Goal: Task Accomplishment & Management: Complete application form

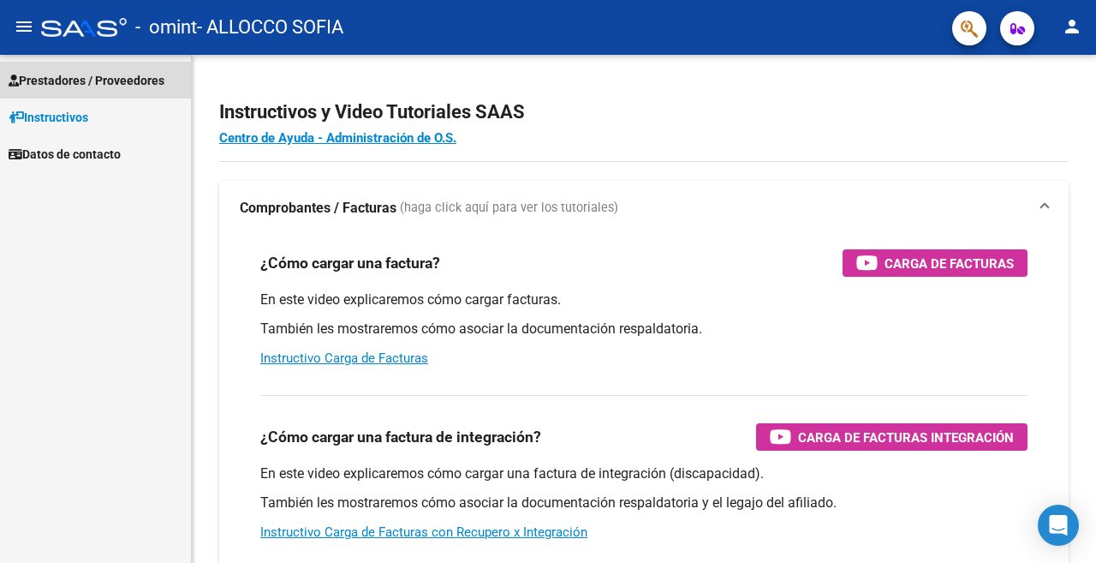
click at [102, 81] on span "Prestadores / Proveedores" at bounding box center [87, 80] width 156 height 19
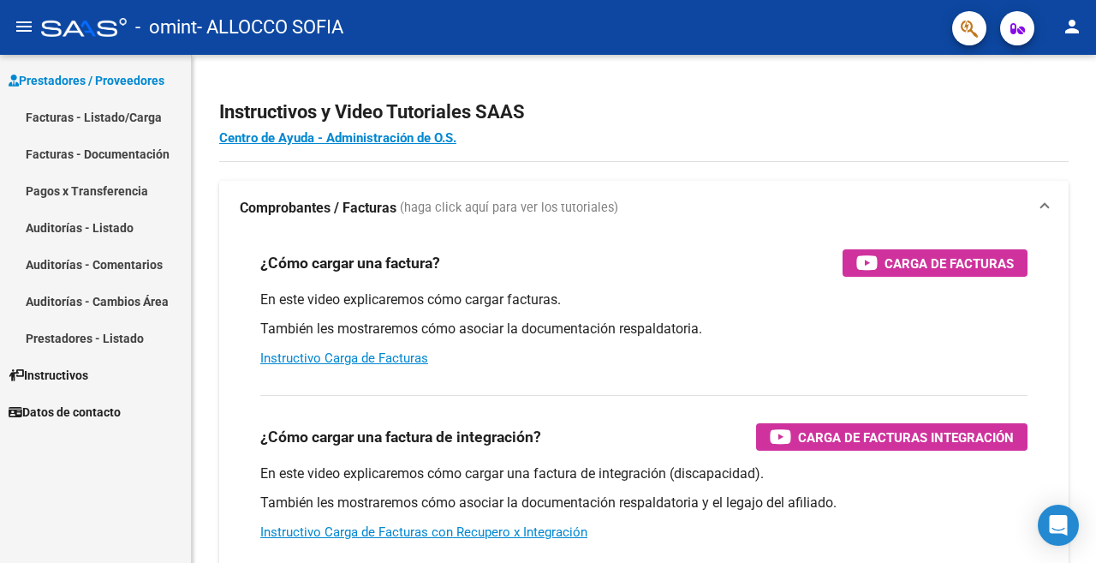
click at [110, 118] on link "Facturas - Listado/Carga" at bounding box center [95, 116] width 191 height 37
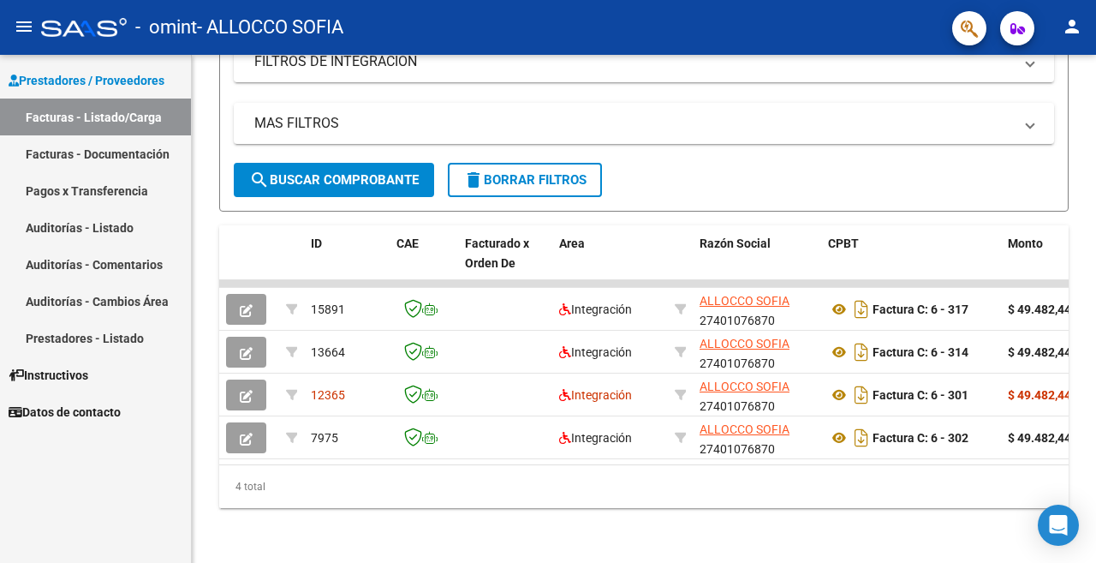
click at [1091, 28] on mat-toolbar "menu - omint - ALLOCCO SOFIA person" at bounding box center [548, 27] width 1096 height 55
click at [1084, 31] on button "person" at bounding box center [1072, 27] width 34 height 34
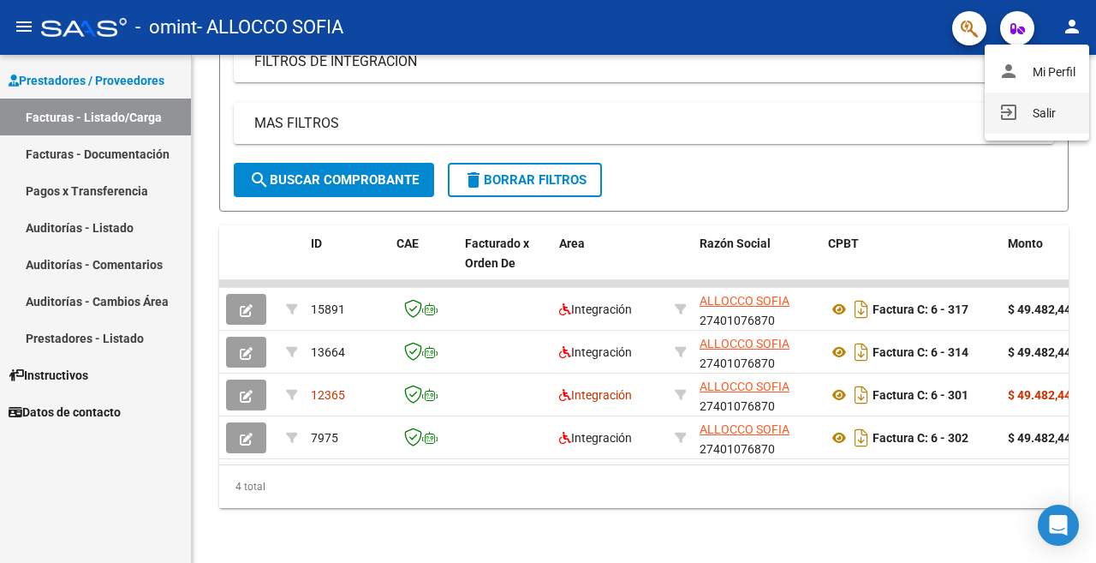
click at [1040, 123] on button "exit_to_app Salir" at bounding box center [1037, 112] width 104 height 41
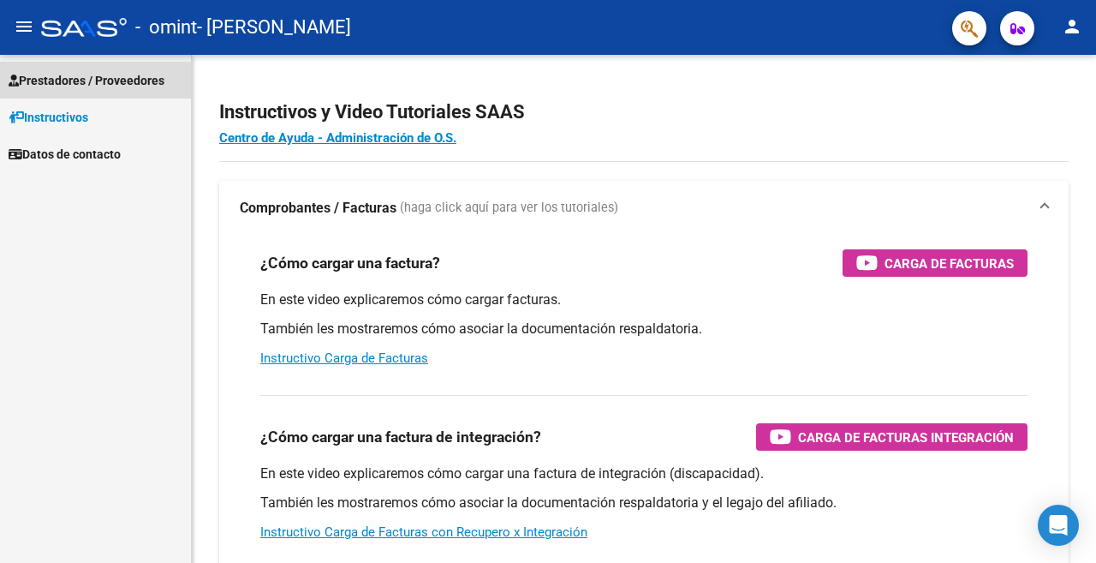
click at [63, 88] on span "Prestadores / Proveedores" at bounding box center [87, 80] width 156 height 19
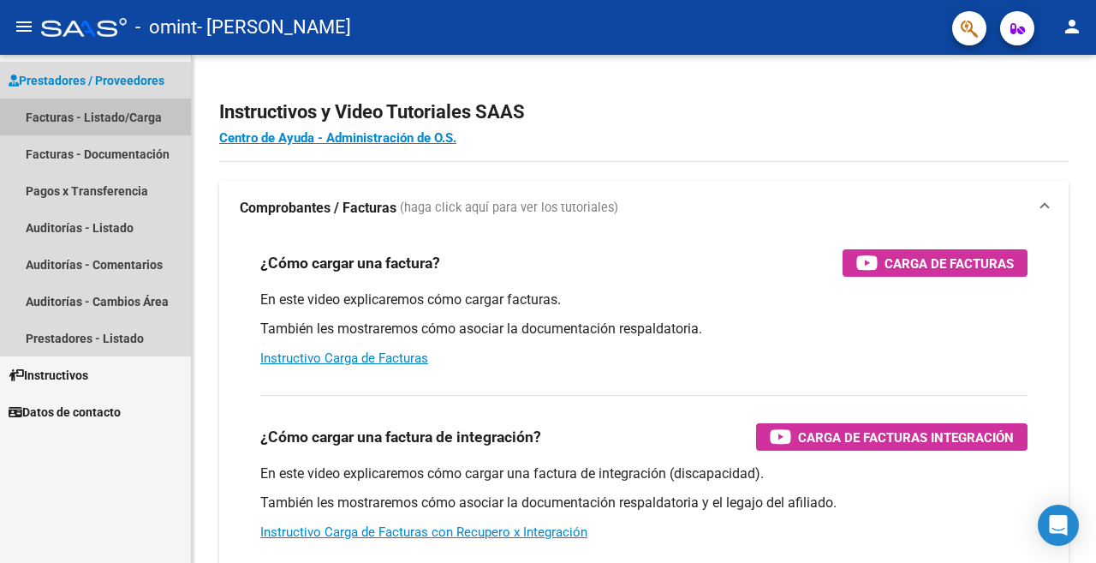
click at [69, 122] on link "Facturas - Listado/Carga" at bounding box center [95, 116] width 191 height 37
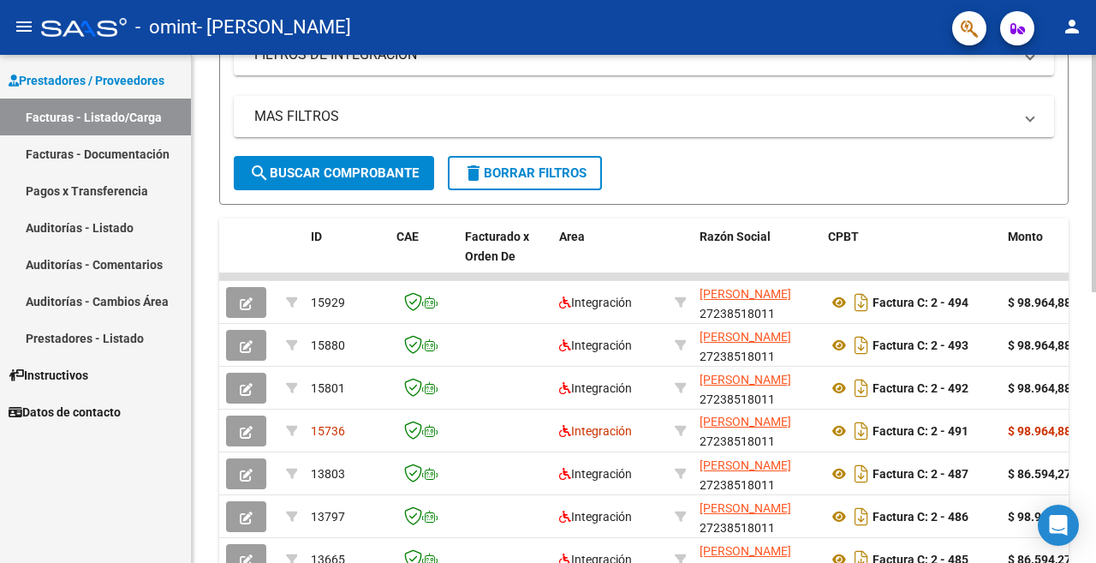
scroll to position [579, 0]
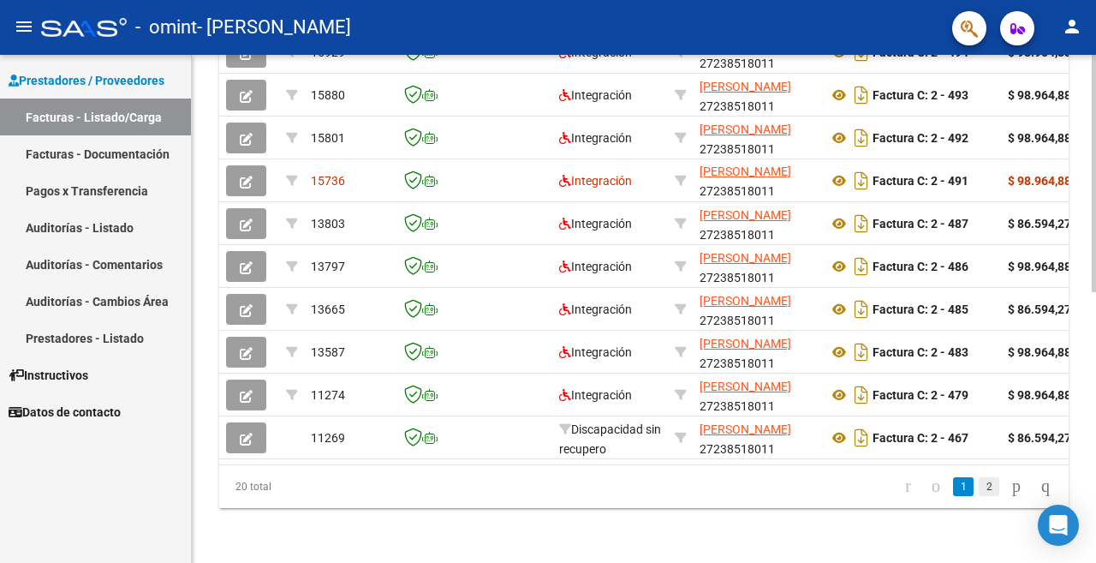
click at [979, 491] on link "2" at bounding box center [989, 486] width 21 height 19
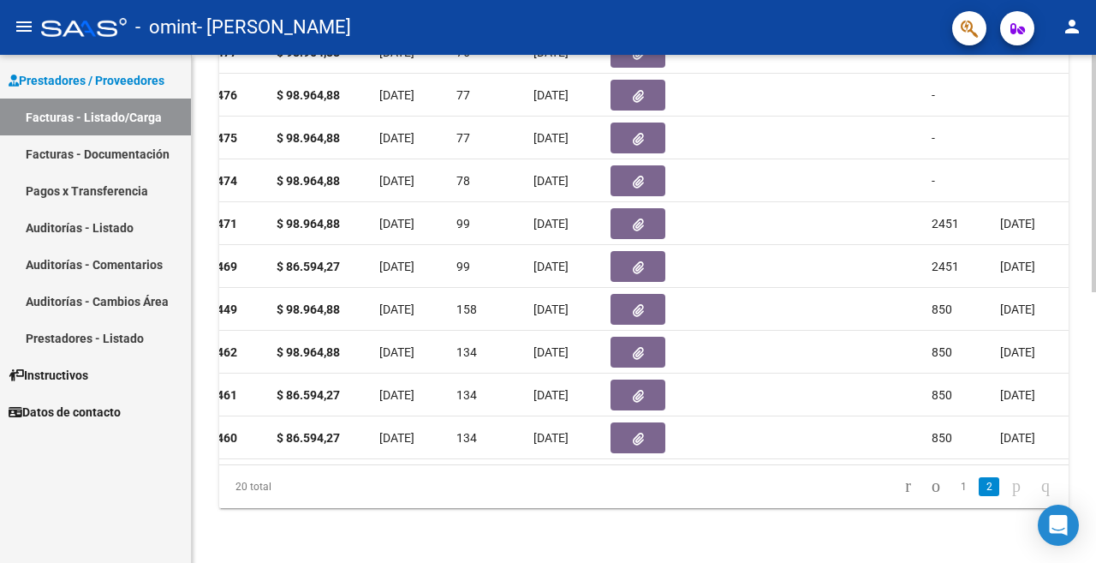
scroll to position [0, 734]
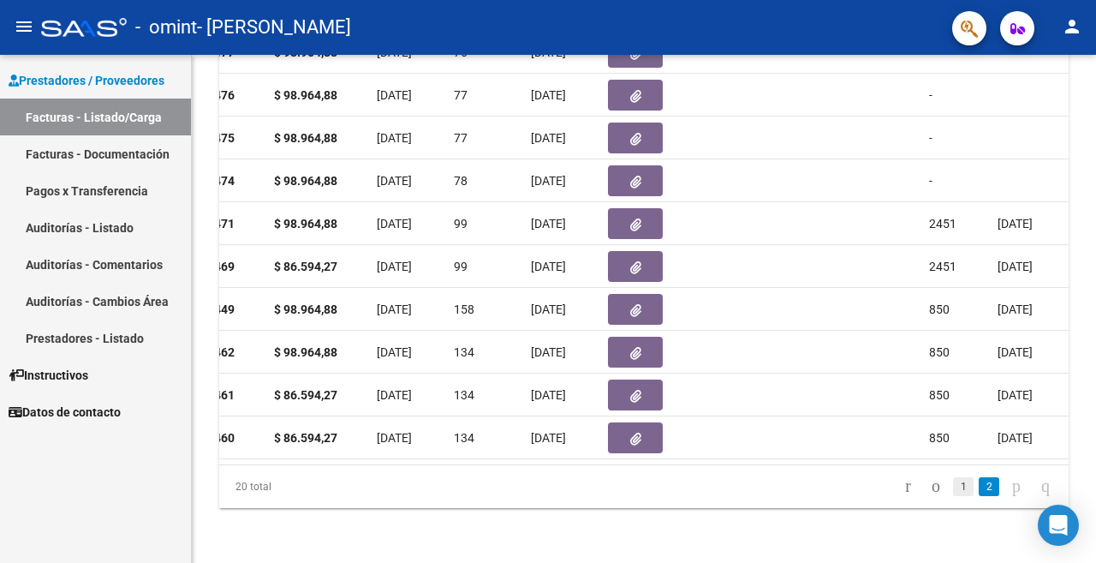
click at [953, 488] on link "1" at bounding box center [963, 486] width 21 height 19
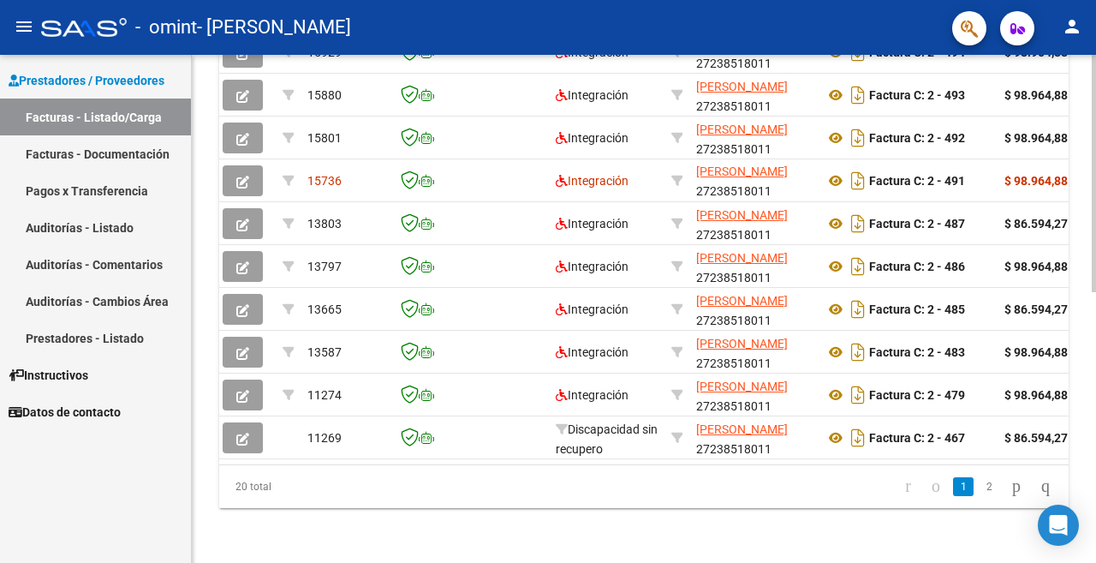
scroll to position [0, 0]
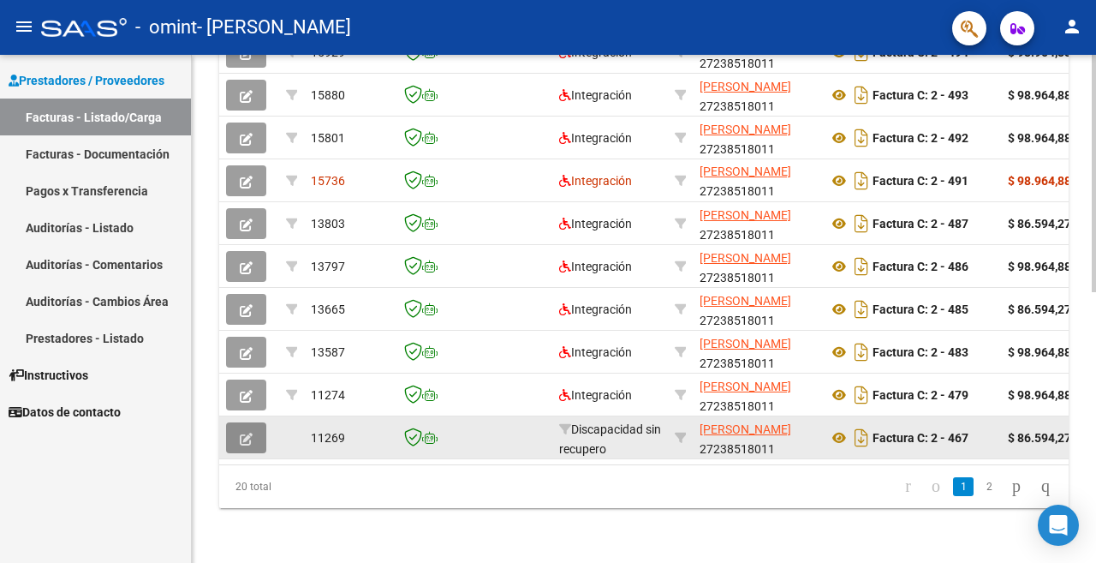
click at [243, 432] on icon "button" at bounding box center [246, 438] width 13 height 13
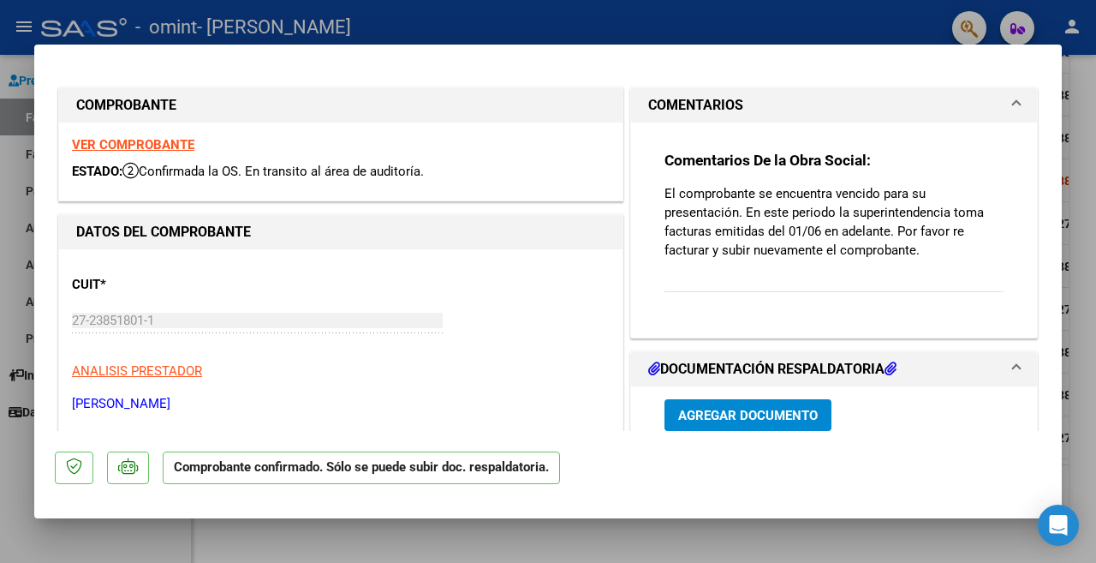
click at [657, 16] on div at bounding box center [548, 281] width 1096 height 563
type input "$ 0,00"
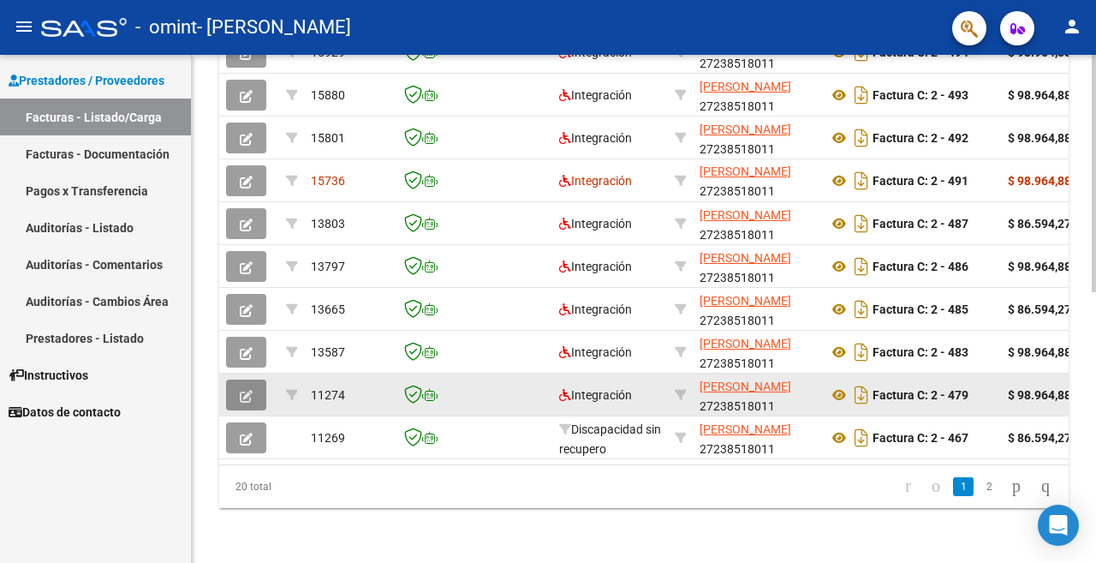
click at [235, 379] on button "button" at bounding box center [246, 394] width 40 height 31
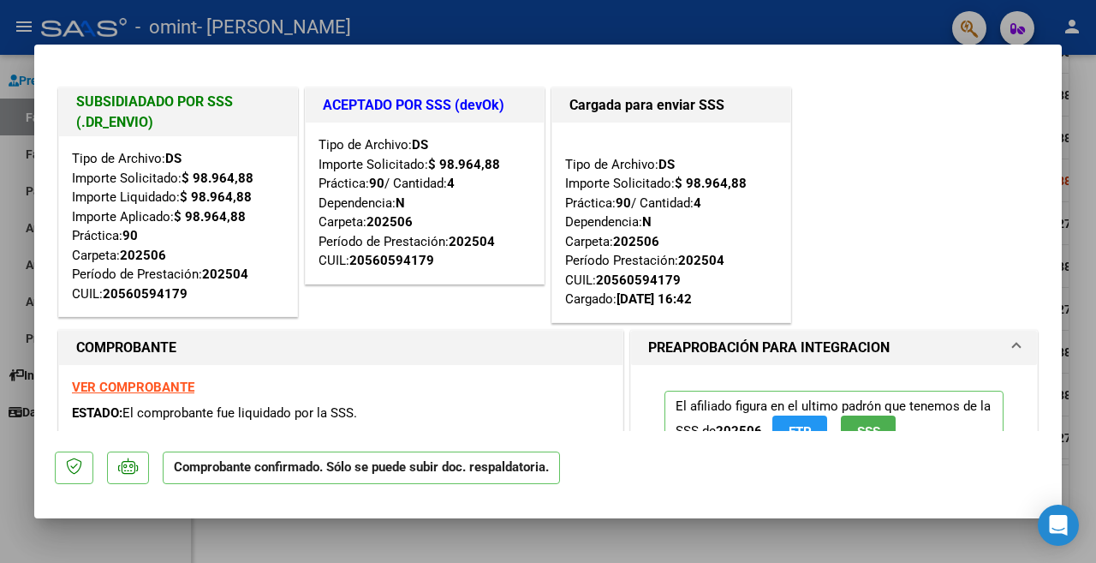
click at [581, 25] on div at bounding box center [548, 281] width 1096 height 563
type input "$ 0,00"
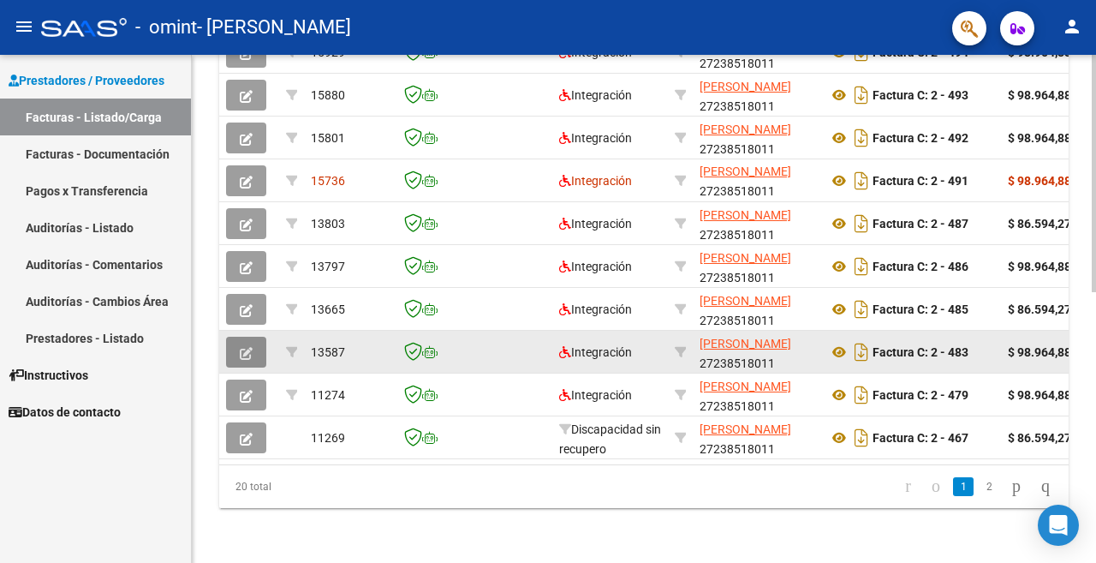
click at [240, 347] on icon "button" at bounding box center [246, 353] width 13 height 13
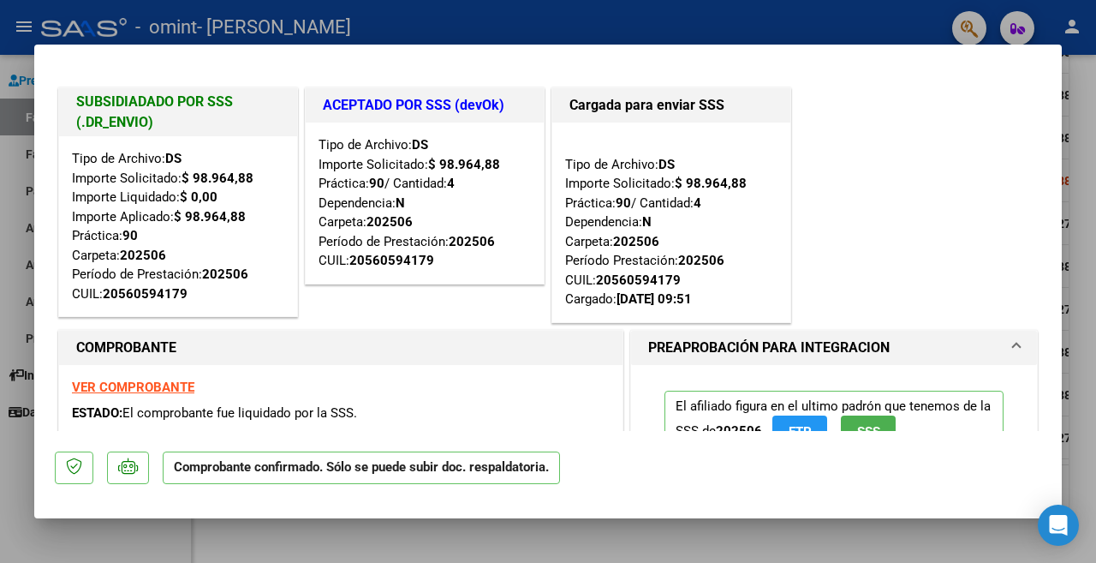
click at [181, 21] on div at bounding box center [548, 281] width 1096 height 563
type input "$ 0,00"
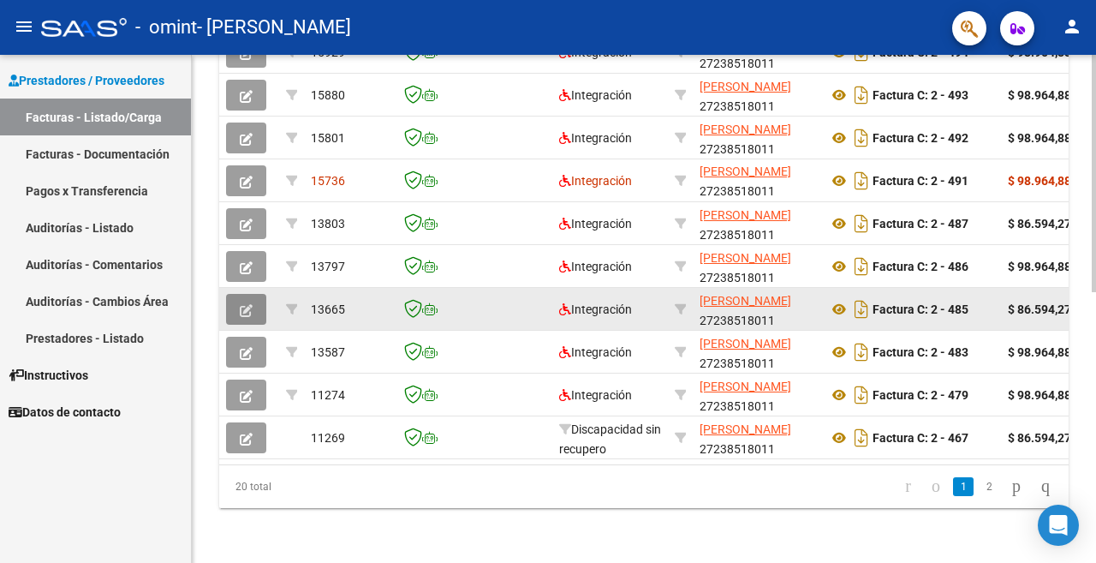
click at [258, 294] on button "button" at bounding box center [246, 309] width 40 height 31
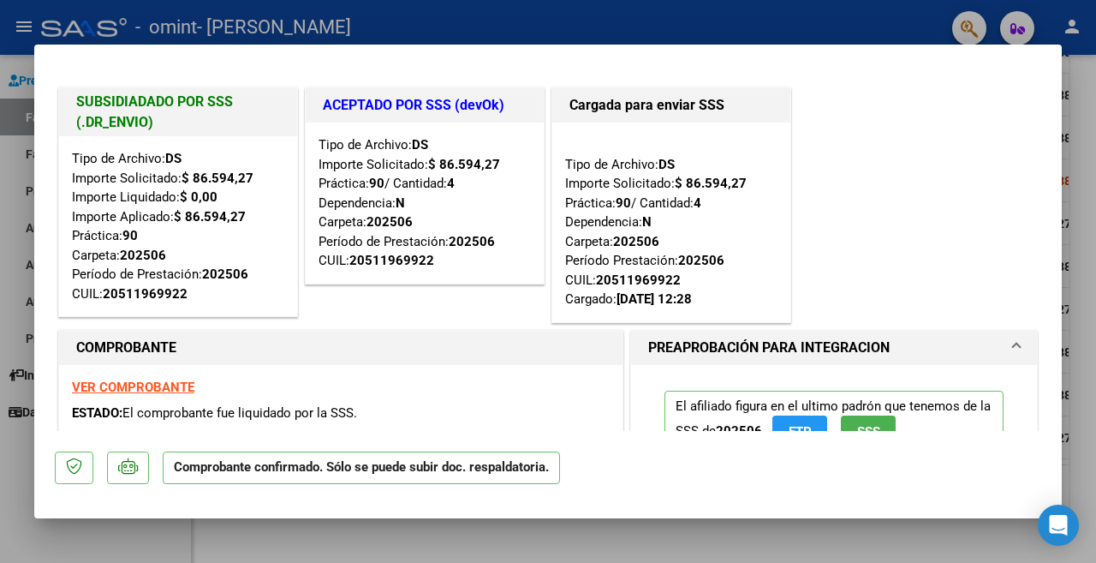
click at [583, 28] on div at bounding box center [548, 281] width 1096 height 563
type input "$ 0,00"
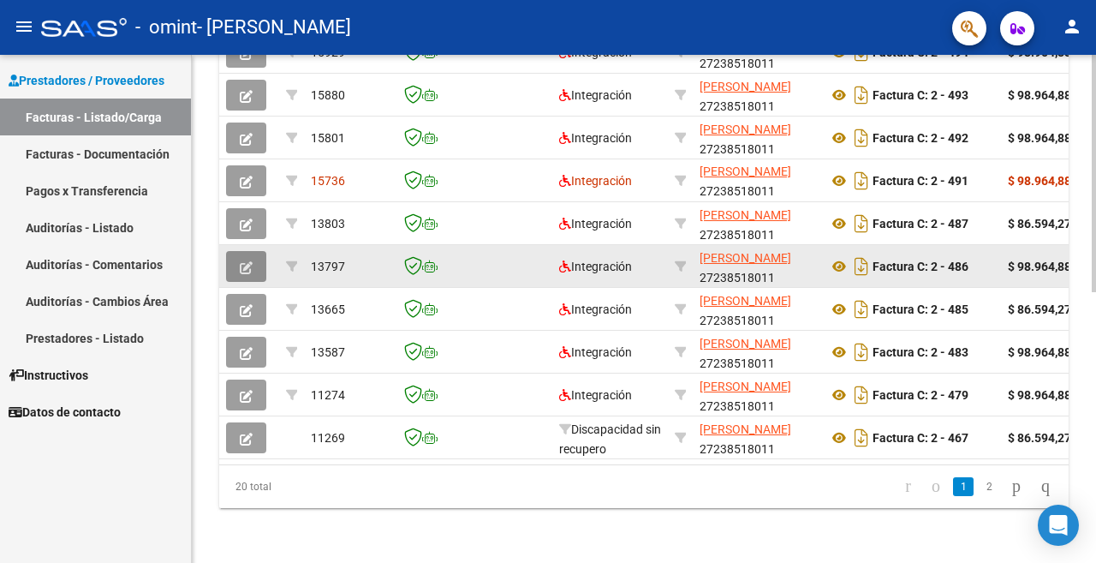
click at [249, 261] on icon "button" at bounding box center [246, 267] width 13 height 13
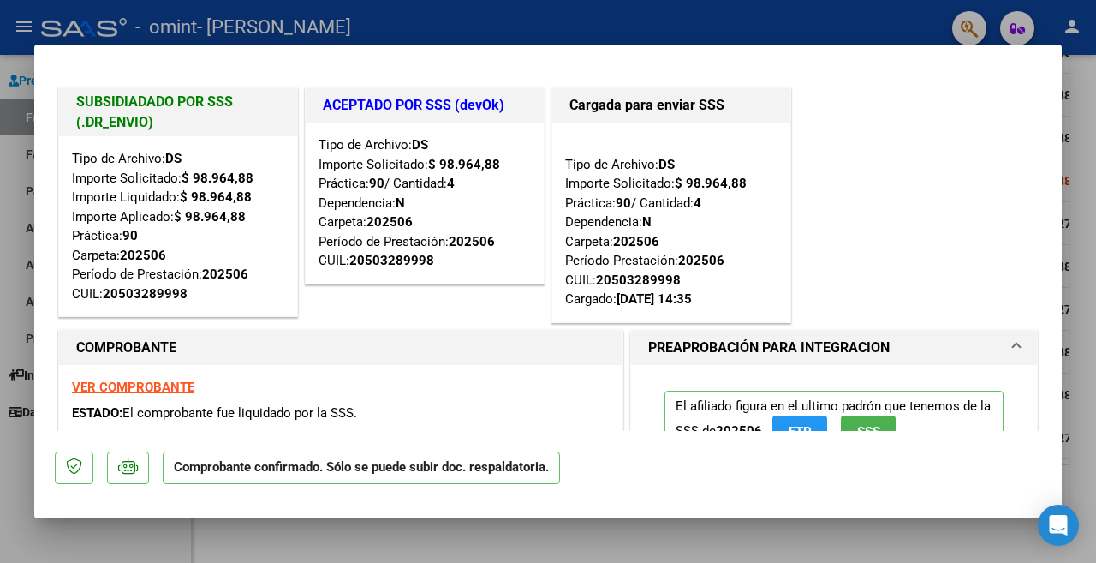
click at [588, 25] on div at bounding box center [548, 281] width 1096 height 563
type input "$ 0,00"
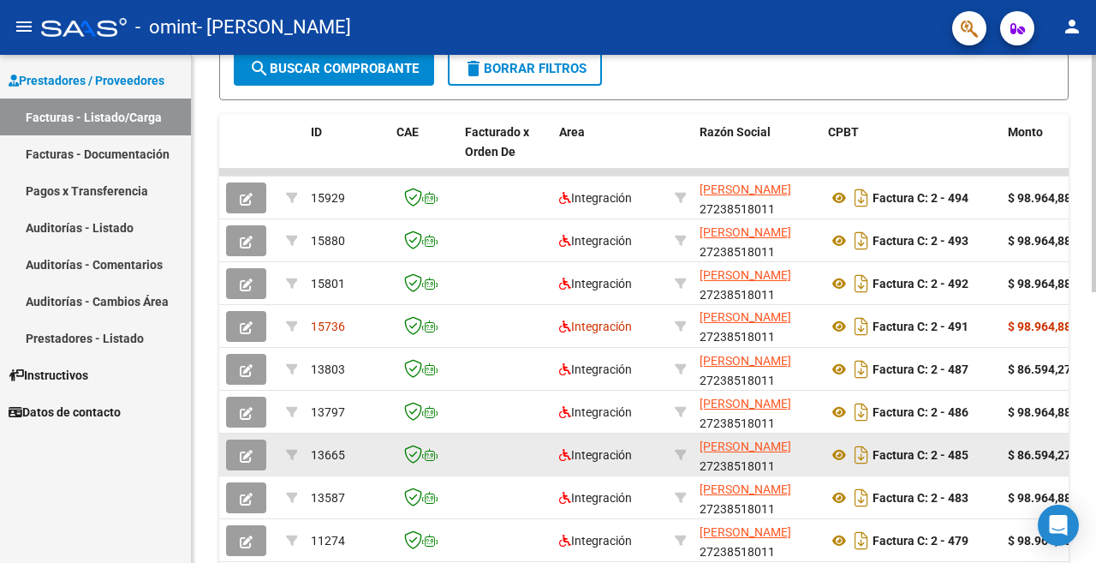
scroll to position [408, 0]
